Goal: Transaction & Acquisition: Purchase product/service

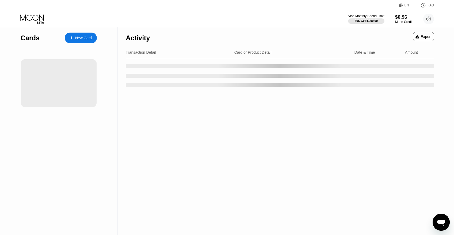
drag, startPoint x: 161, startPoint y: 180, endPoint x: 157, endPoint y: 178, distance: 5.0
click at [161, 180] on div "Activity Export Transaction Detail Card or Product Detail Date & Time Amount" at bounding box center [280, 131] width 324 height 208
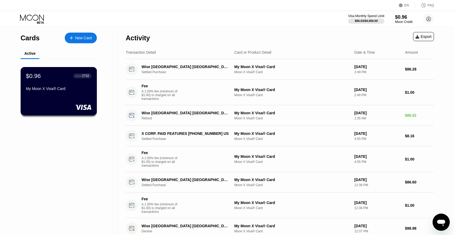
click at [76, 85] on div "$0.96 ● ● ● ● 2732 My Moon X Visa® Card" at bounding box center [59, 82] width 66 height 21
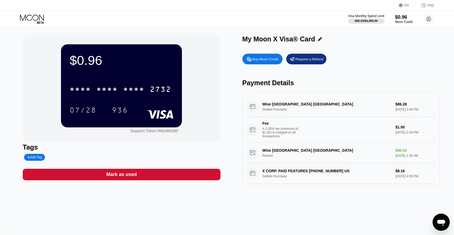
click at [258, 59] on div "Buy Moon Credit" at bounding box center [265, 59] width 26 height 5
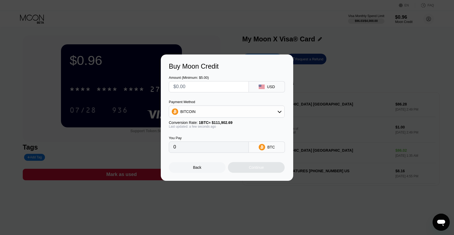
click at [258, 117] on div "BITCOIN" at bounding box center [226, 111] width 115 height 11
click at [214, 136] on div "USDT on TRON" at bounding box center [229, 138] width 101 height 4
type input "0.00"
click at [192, 85] on input "text" at bounding box center [208, 87] width 71 height 11
type input "$1"
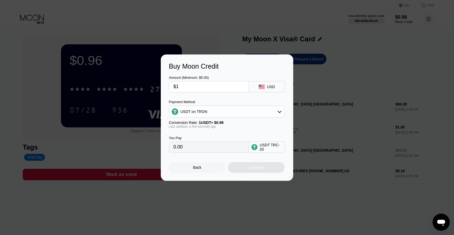
type input "1.01"
type input "$15"
type input "15.15"
type input "$15"
drag, startPoint x: 203, startPoint y: 132, endPoint x: 206, endPoint y: 132, distance: 2.7
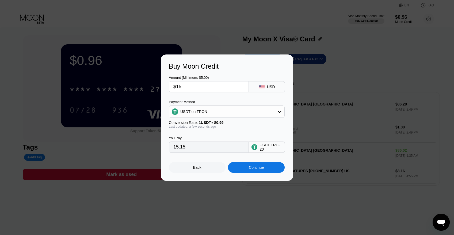
click at [203, 132] on div "You Pay 15.15 USDT TRC-20" at bounding box center [227, 141] width 116 height 24
click at [260, 170] on div "Continue" at bounding box center [256, 168] width 15 height 4
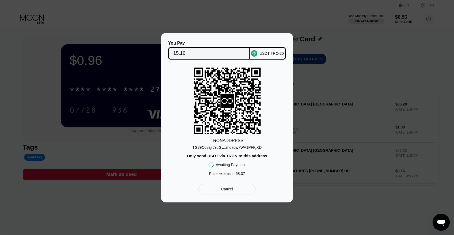
click at [214, 147] on div "TG39Cd8zjrc9uGy...mq7qw7WA1PFKjXD" at bounding box center [226, 147] width 69 height 4
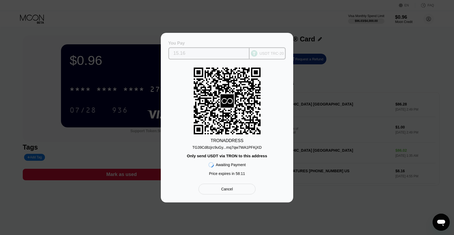
drag, startPoint x: 196, startPoint y: 53, endPoint x: 170, endPoint y: 50, distance: 26.1
click at [173, 51] on input "15.16" at bounding box center [208, 53] width 71 height 11
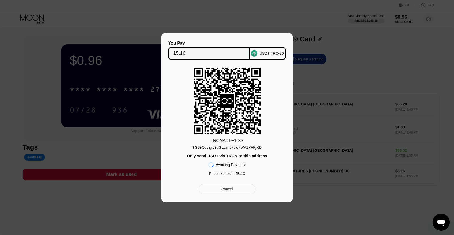
click at [244, 189] on div "Cancel" at bounding box center [226, 189] width 57 height 11
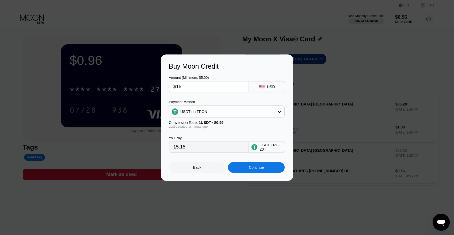
click at [199, 147] on input "15.15" at bounding box center [208, 147] width 71 height 11
click at [190, 88] on input "$15" at bounding box center [208, 87] width 71 height 11
type input "$2"
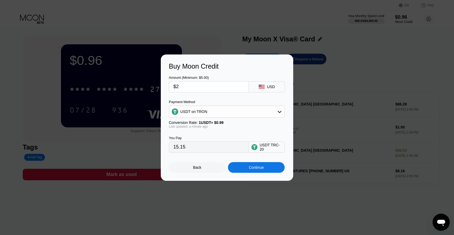
type input "2.02"
type input "$20"
type input "20.20"
type input "$20"
click at [266, 171] on div "Continue" at bounding box center [256, 167] width 57 height 11
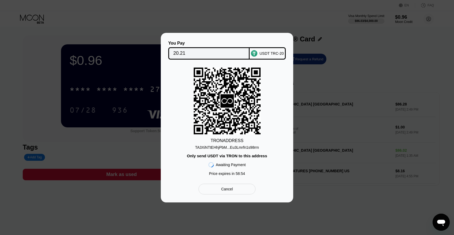
click at [211, 147] on div "TA3XiNTtEHhjPbM...Eu3Lmrfn1s98rrn" at bounding box center [227, 147] width 64 height 4
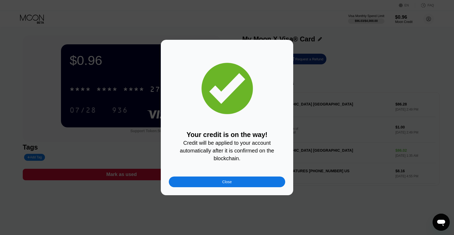
click at [230, 182] on div "Close" at bounding box center [227, 182] width 116 height 11
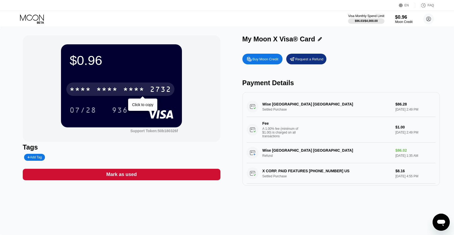
click at [102, 94] on div "* * * *" at bounding box center [106, 90] width 21 height 9
click at [103, 90] on div "6500" at bounding box center [106, 90] width 21 height 9
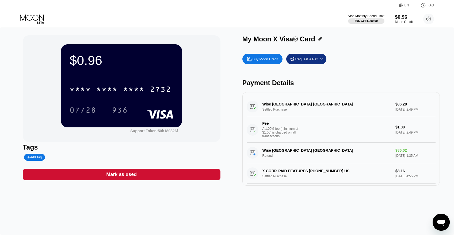
click at [404, 20] on div "$0.96 Moon Credit" at bounding box center [404, 19] width 18 height 10
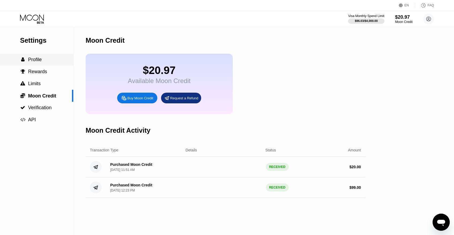
click at [32, 64] on div " Profile" at bounding box center [36, 60] width 73 height 12
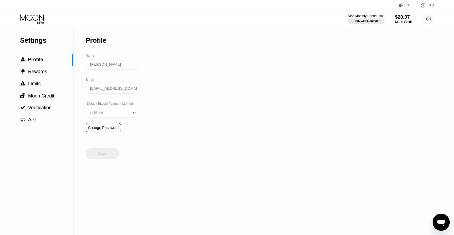
click at [32, 15] on icon at bounding box center [32, 18] width 25 height 9
